Goal: Information Seeking & Learning: Learn about a topic

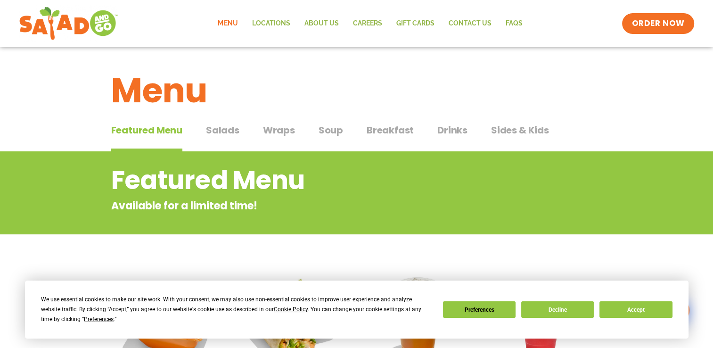
click at [641, 317] on button "Accept" at bounding box center [635, 309] width 73 height 16
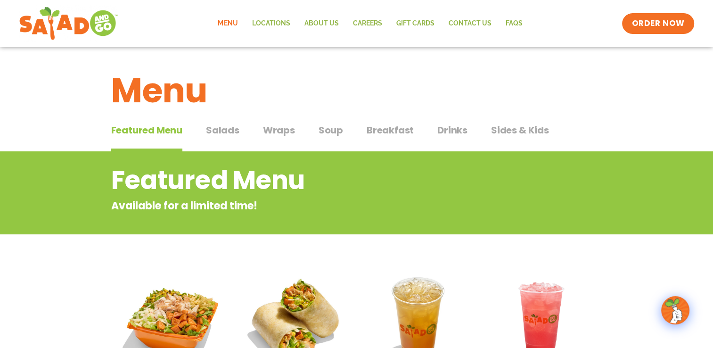
click at [214, 130] on span "Salads" at bounding box center [222, 130] width 33 height 14
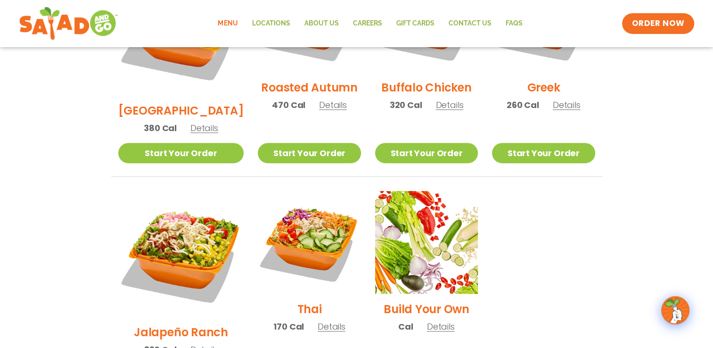
scroll to position [581, 0]
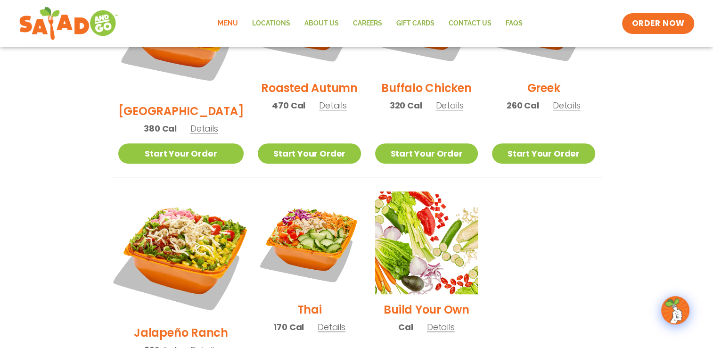
click at [191, 202] on img at bounding box center [180, 253] width 147 height 147
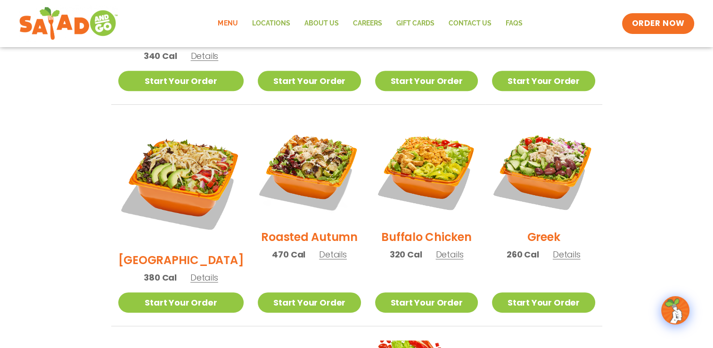
scroll to position [431, 0]
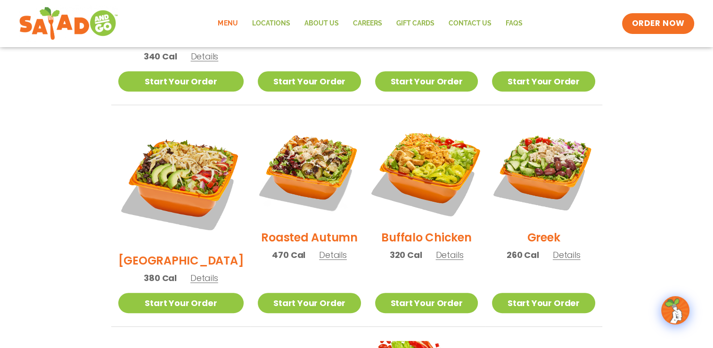
click at [434, 151] on img at bounding box center [426, 170] width 121 height 121
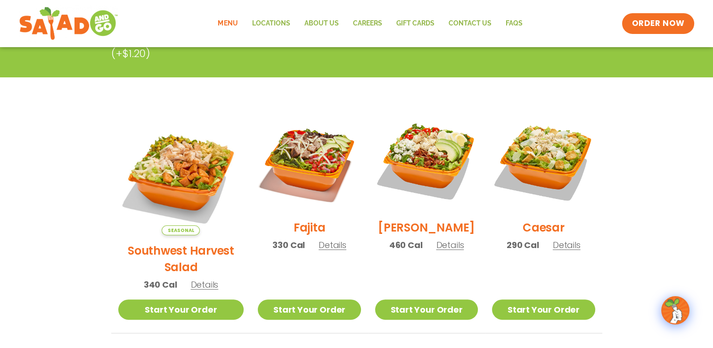
scroll to position [202, 0]
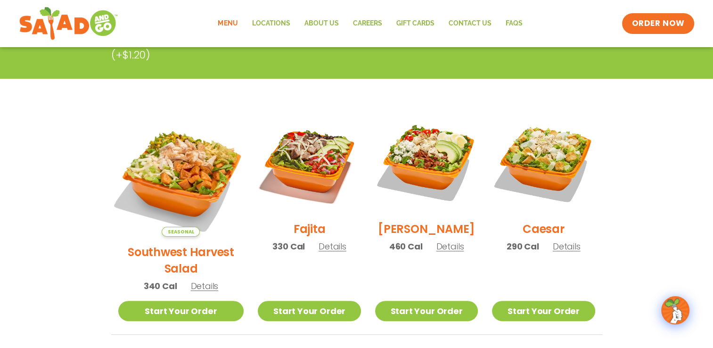
click at [187, 162] on img at bounding box center [180, 173] width 147 height 147
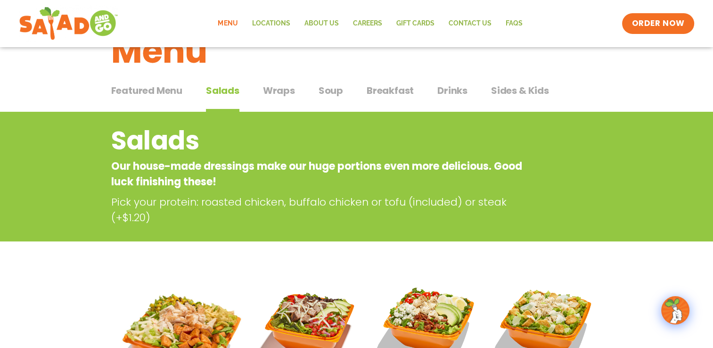
scroll to position [0, 0]
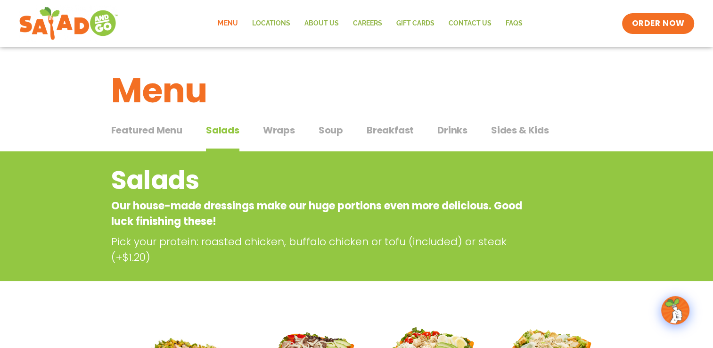
click at [283, 124] on span "Wraps" at bounding box center [279, 130] width 32 height 14
